Goal: Navigation & Orientation: Understand site structure

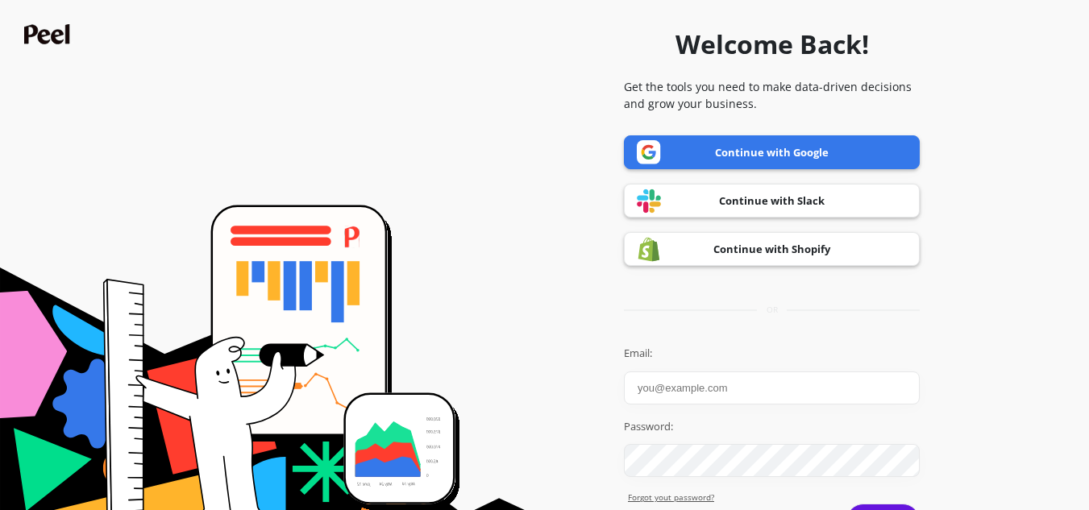
type input "[PERSON_NAME]"
click at [824, 146] on link "Continue with Google" at bounding box center [772, 152] width 296 height 34
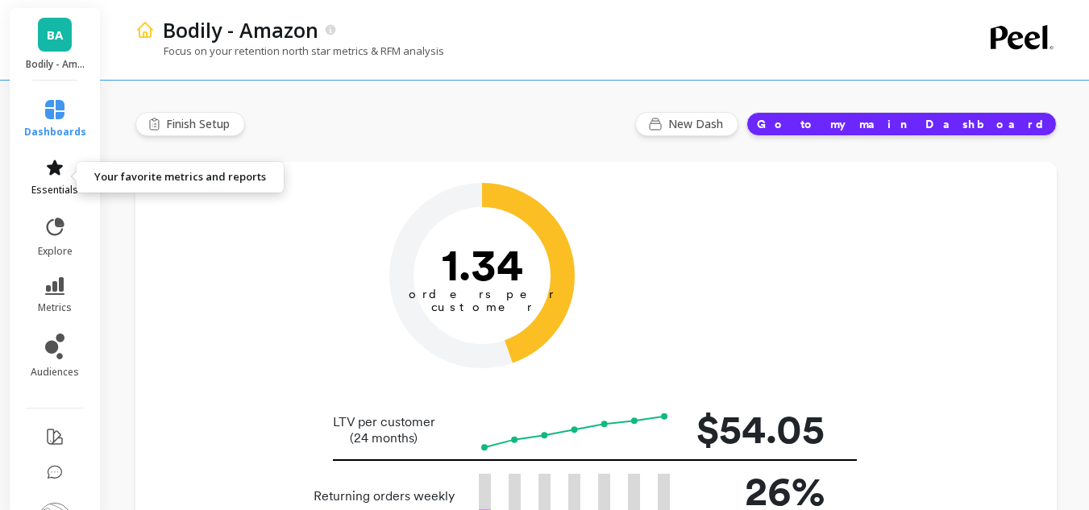
click at [60, 160] on link "essentials" at bounding box center [55, 177] width 62 height 39
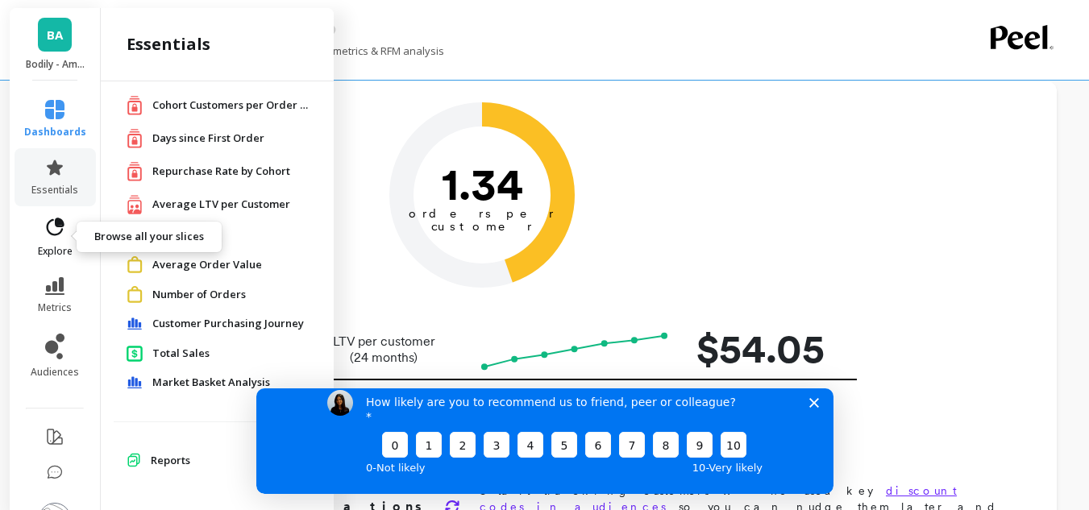
click at [45, 239] on link "explore" at bounding box center [55, 237] width 62 height 42
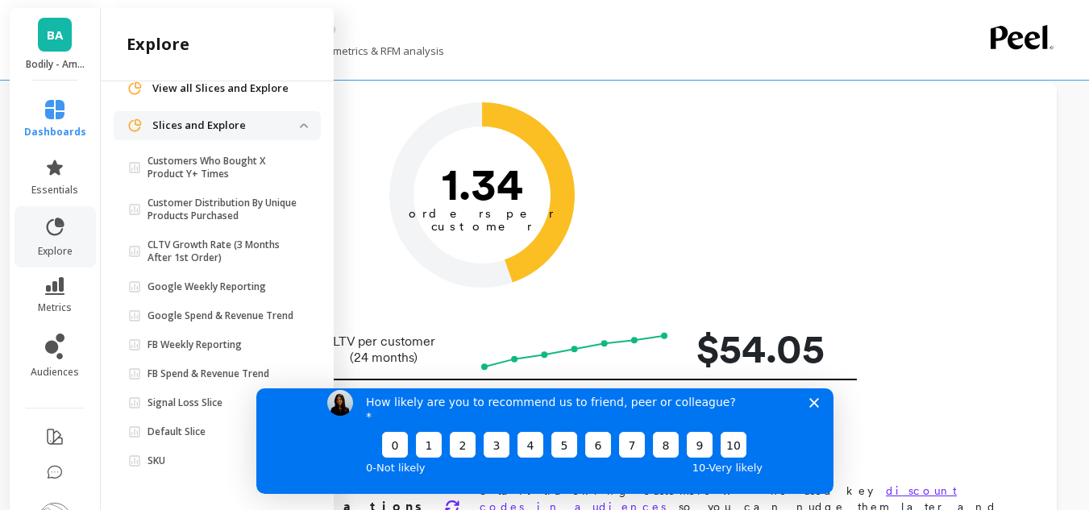
scroll to position [77, 0]
click at [54, 290] on icon at bounding box center [54, 286] width 19 height 18
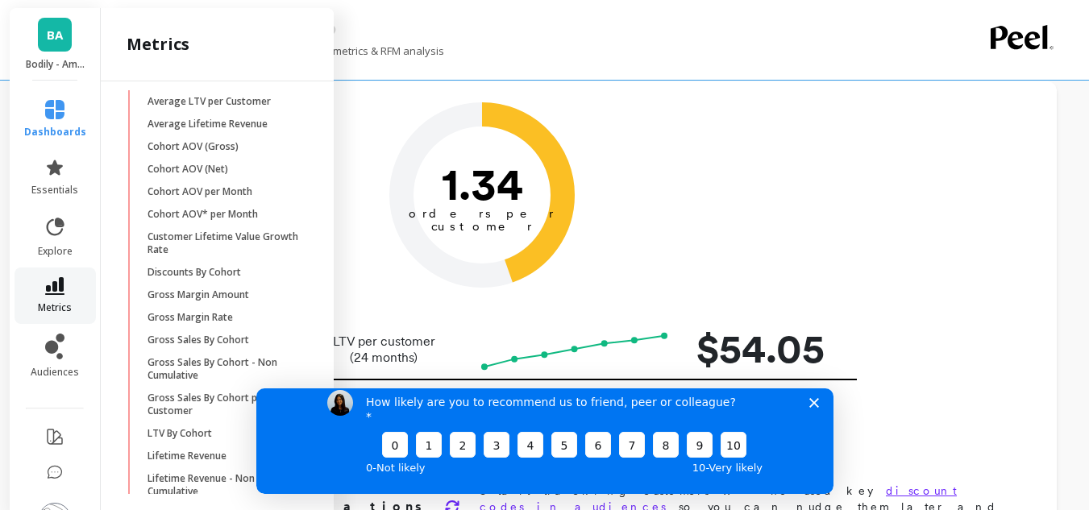
scroll to position [1152, 0]
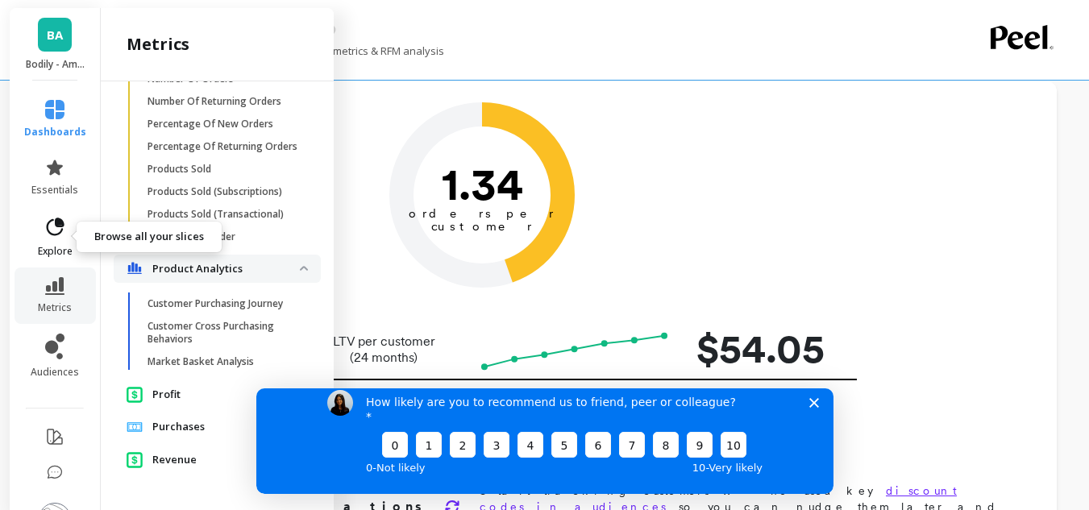
click at [49, 230] on icon at bounding box center [55, 227] width 23 height 23
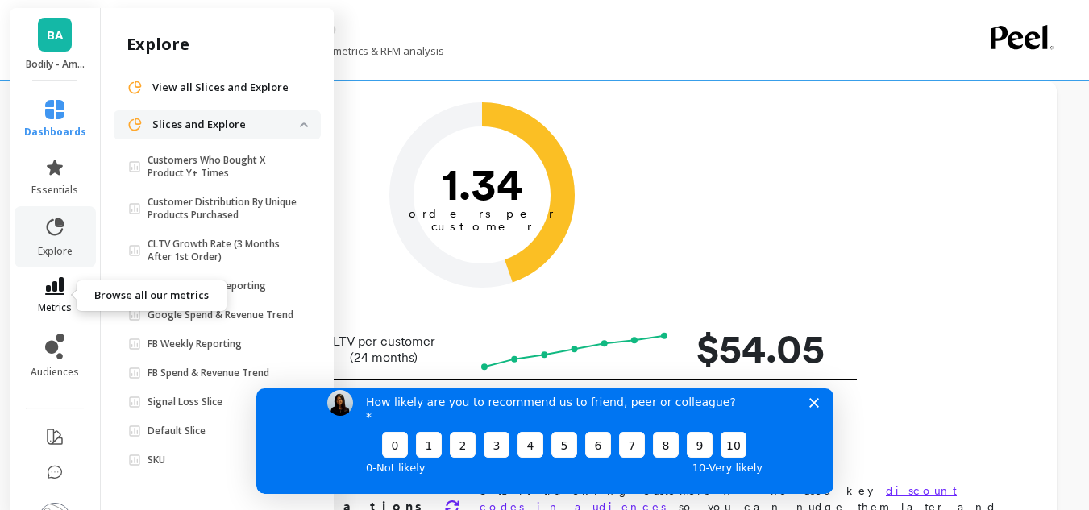
click at [45, 286] on icon at bounding box center [54, 286] width 19 height 18
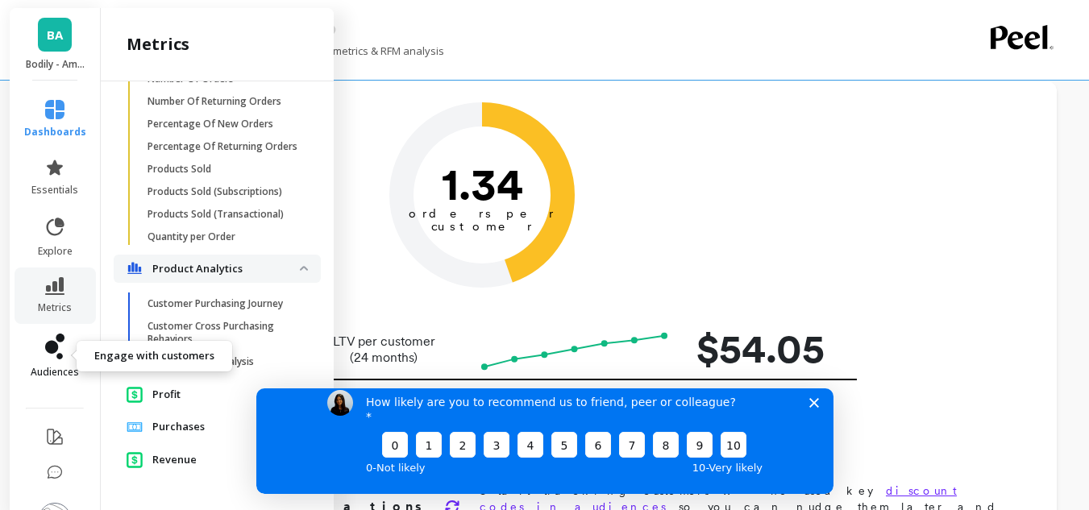
click at [56, 336] on icon at bounding box center [60, 338] width 9 height 9
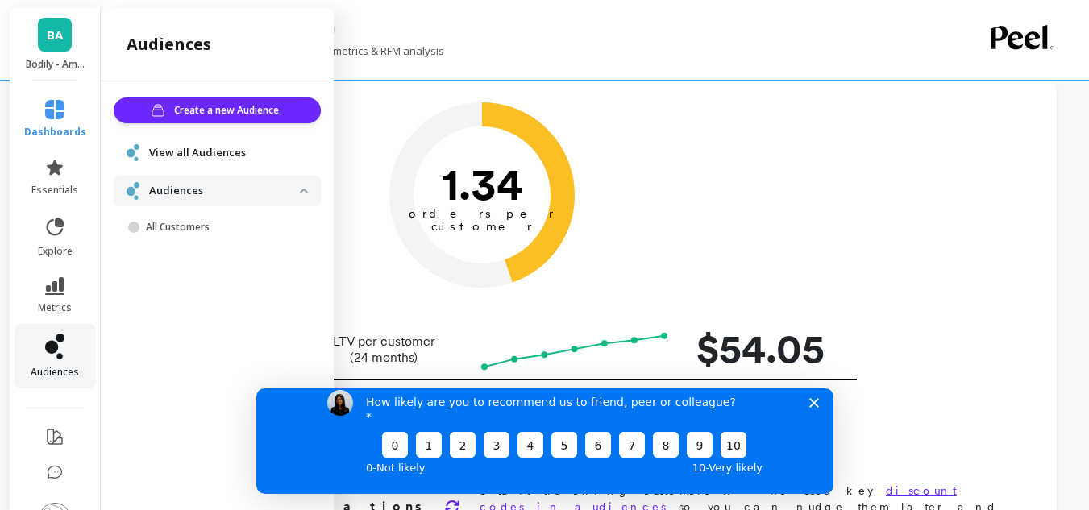
scroll to position [0, 0]
click at [33, 293] on link "metrics" at bounding box center [55, 295] width 62 height 37
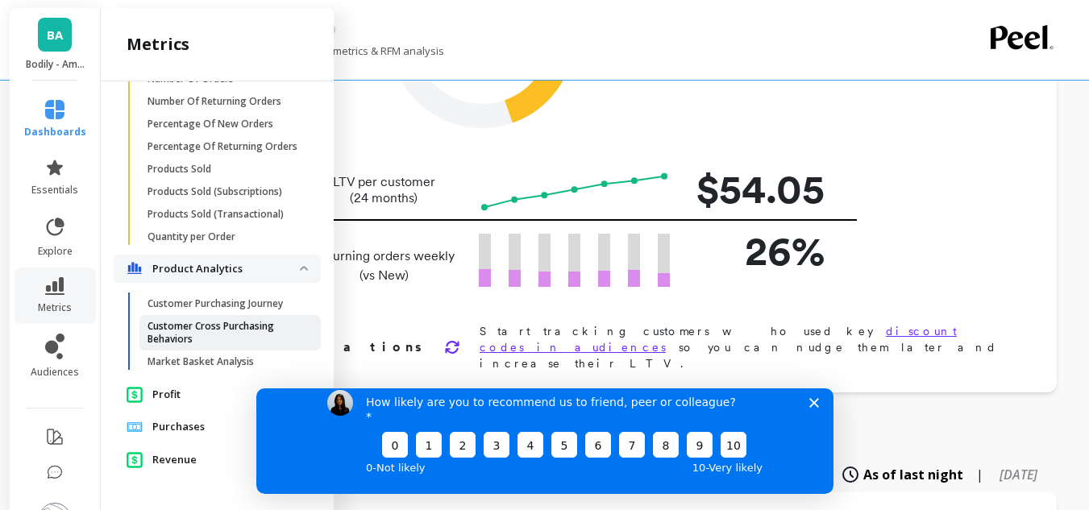
scroll to position [242, 0]
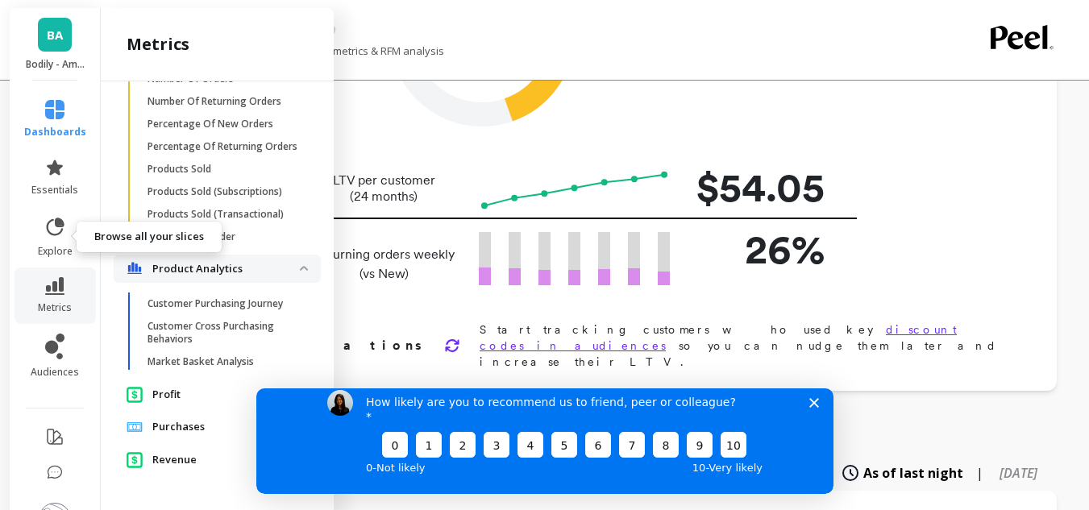
drag, startPoint x: 47, startPoint y: 231, endPoint x: 63, endPoint y: 114, distance: 118.0
click at [47, 231] on icon at bounding box center [55, 227] width 23 height 23
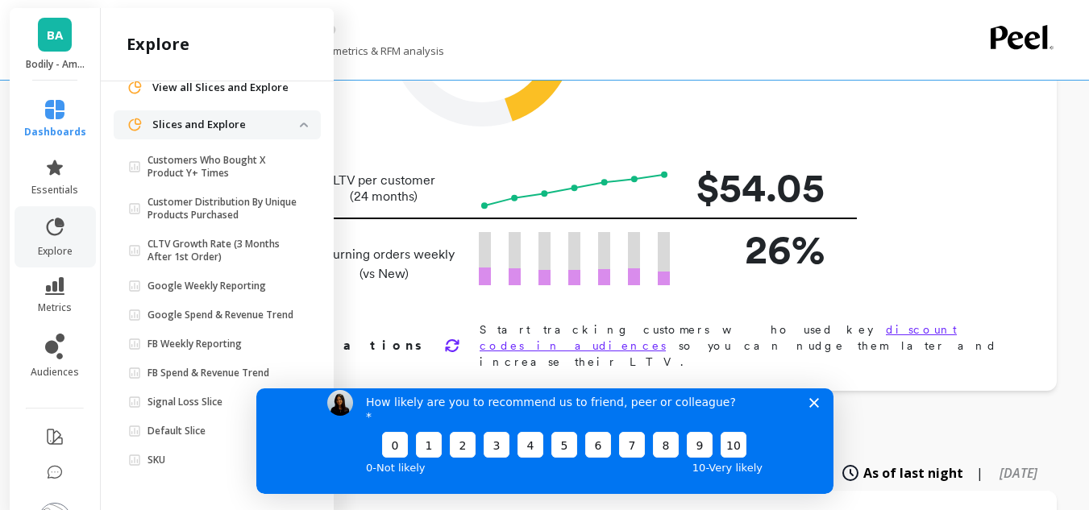
scroll to position [77, 0]
click at [60, 42] on link "BA" at bounding box center [55, 35] width 34 height 34
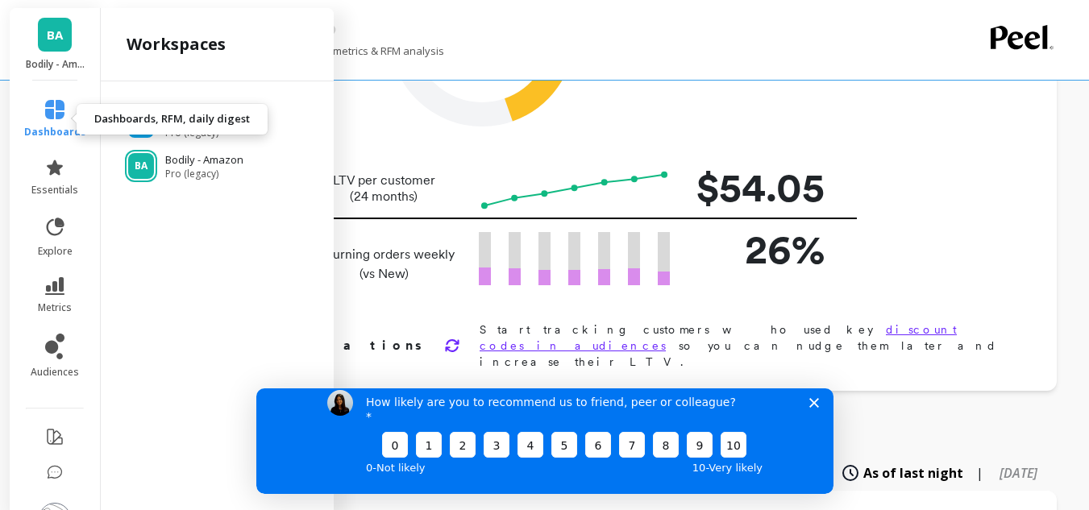
click at [52, 110] on icon at bounding box center [54, 109] width 19 height 19
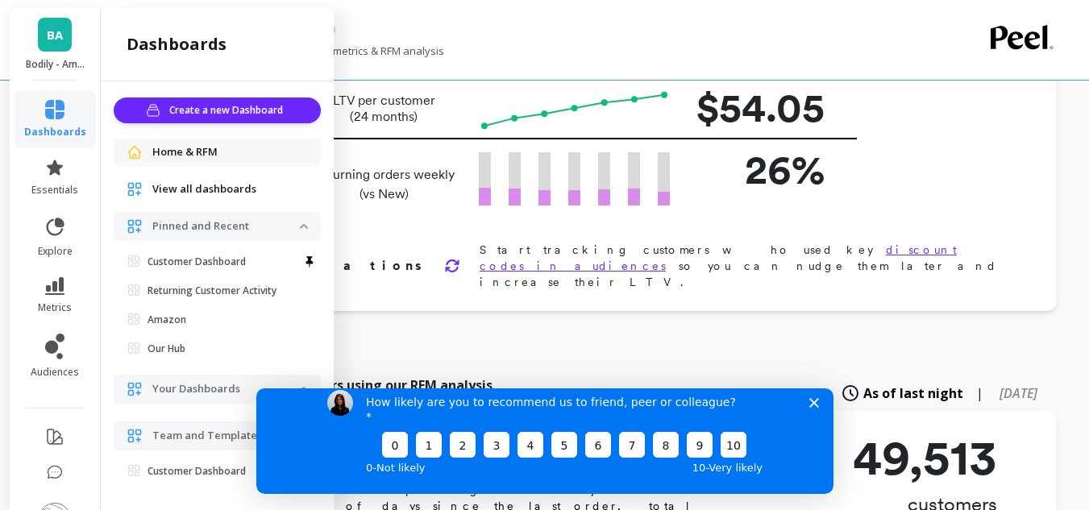
scroll to position [81, 0]
